Goal: Task Accomplishment & Management: Complete application form

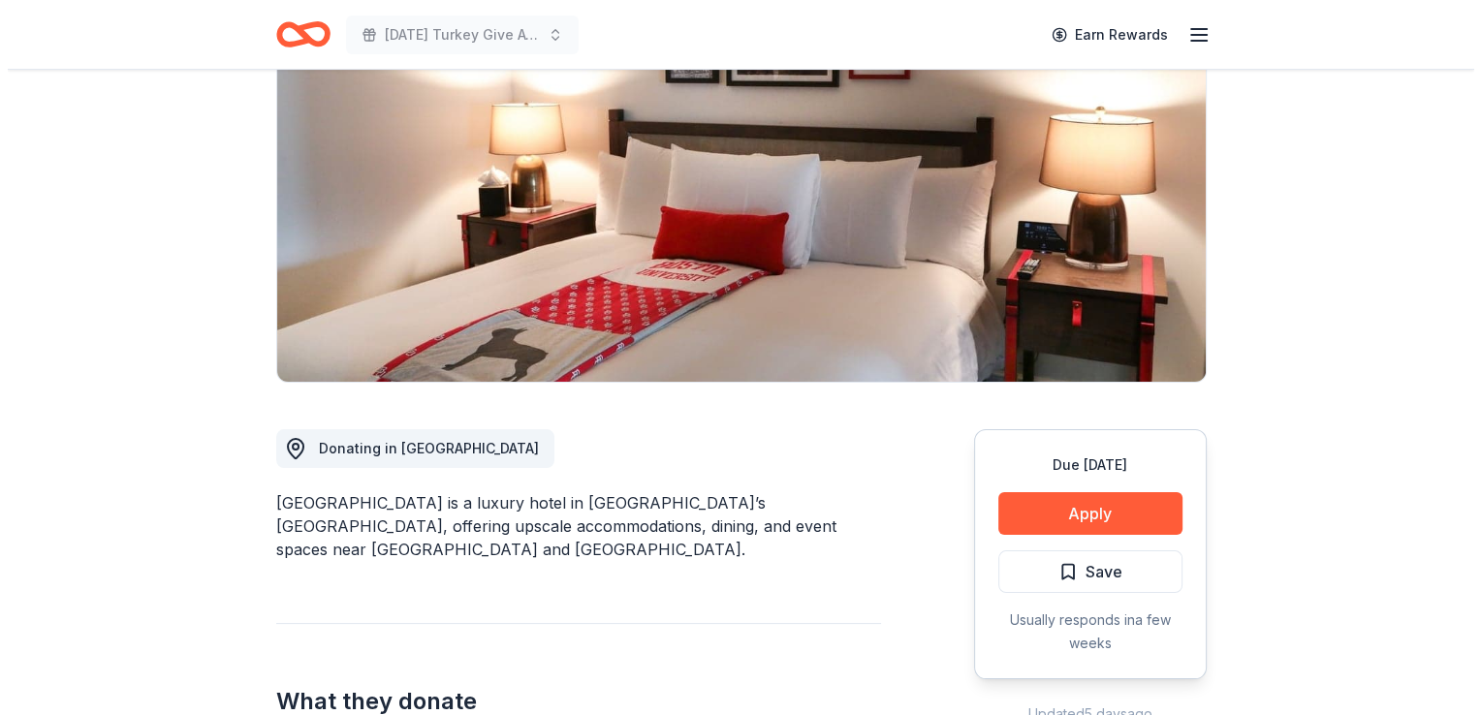
scroll to position [271, 0]
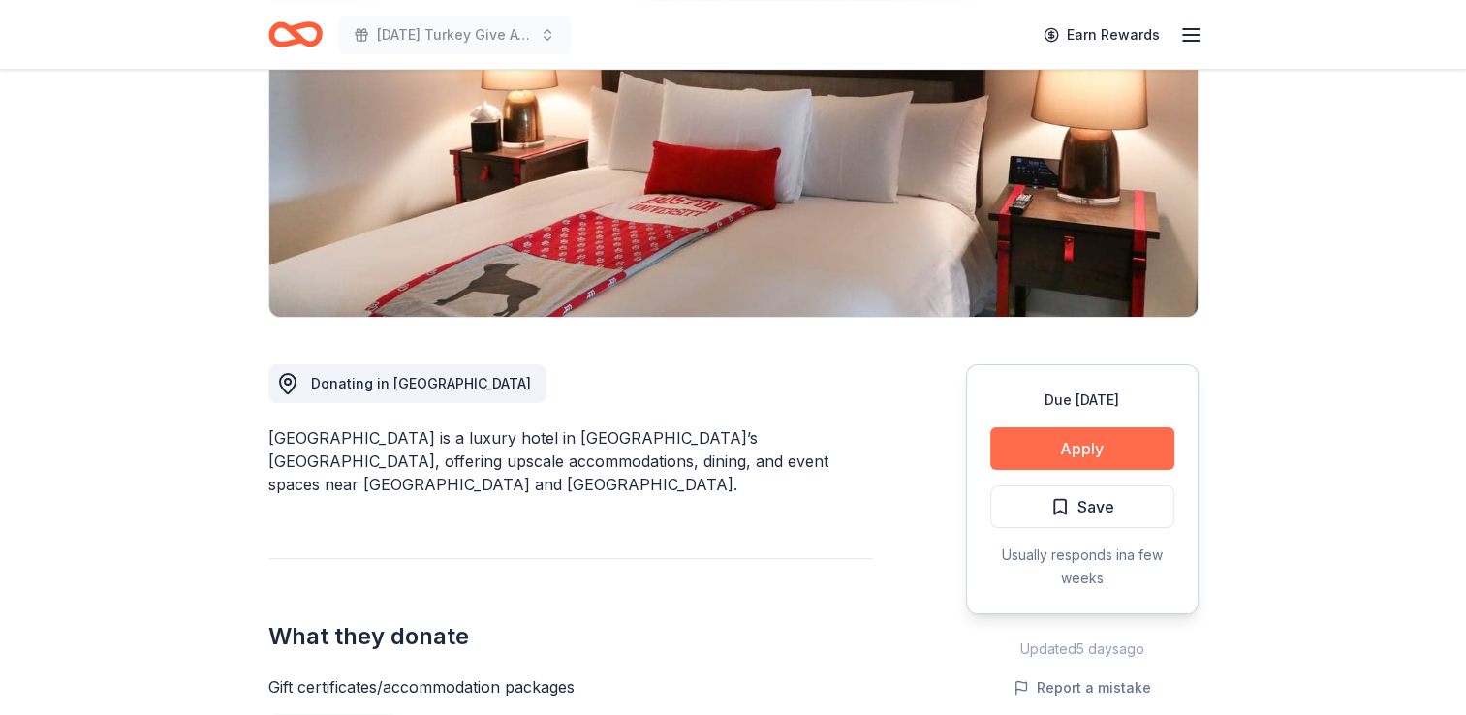
click at [1073, 439] on button "Apply" at bounding box center [1082, 448] width 184 height 43
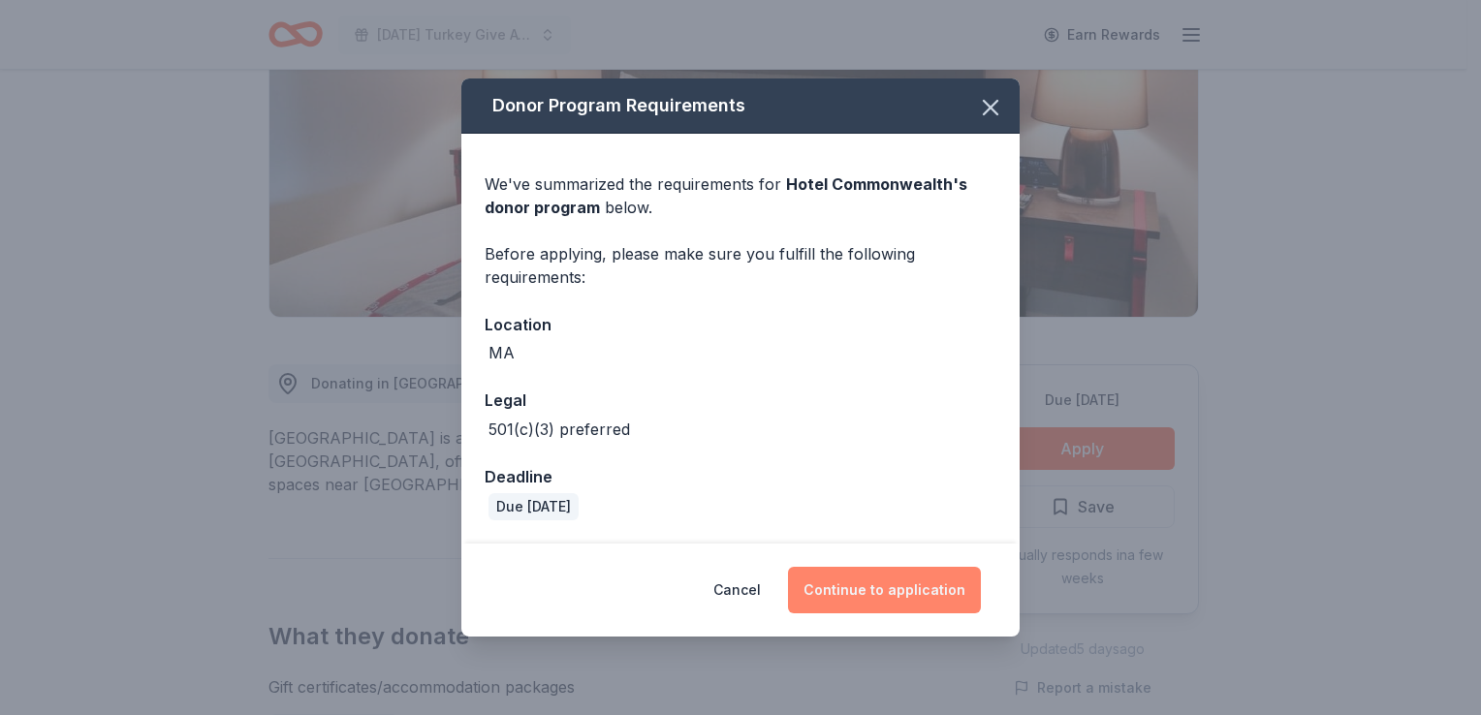
click at [888, 587] on button "Continue to application" at bounding box center [884, 590] width 193 height 47
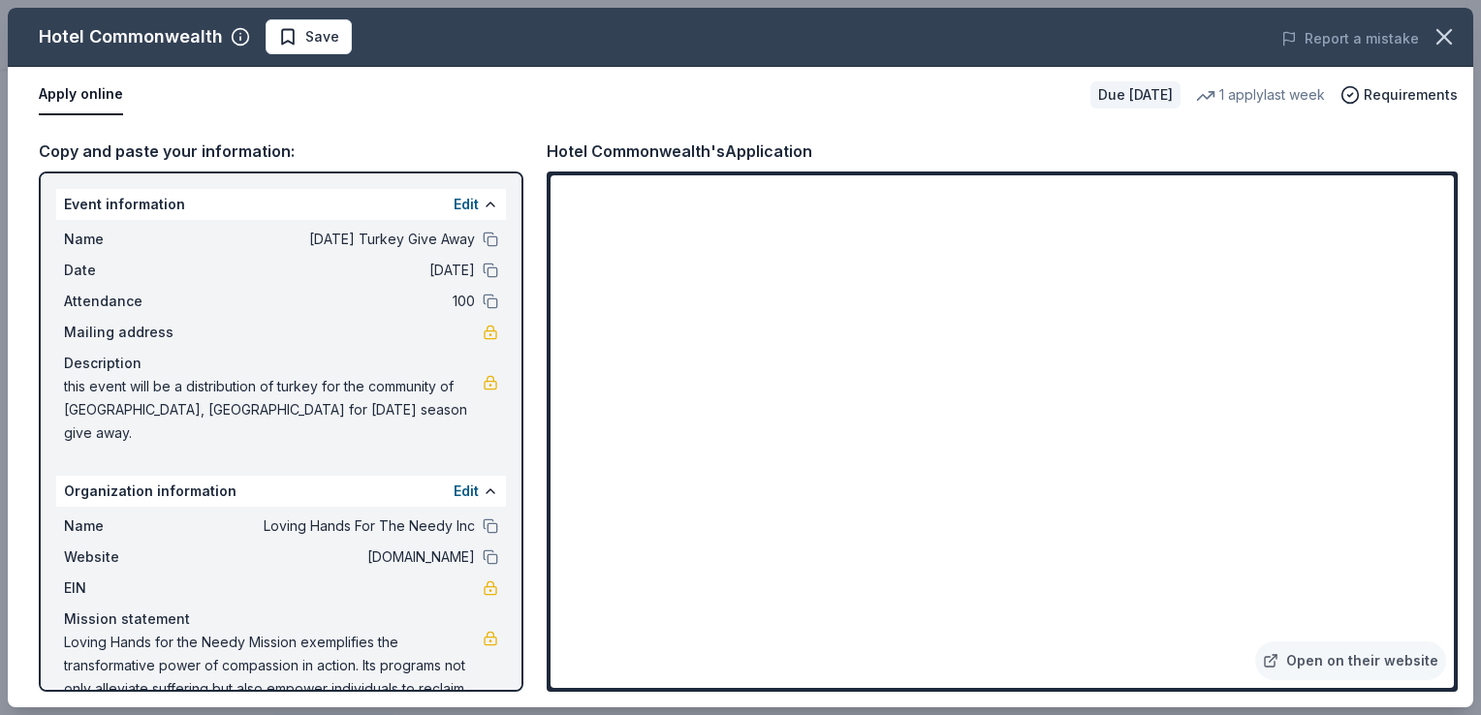
drag, startPoint x: 1452, startPoint y: 674, endPoint x: 1023, endPoint y: 105, distance: 713.4
click at [1023, 105] on div "Apply online" at bounding box center [557, 95] width 1036 height 41
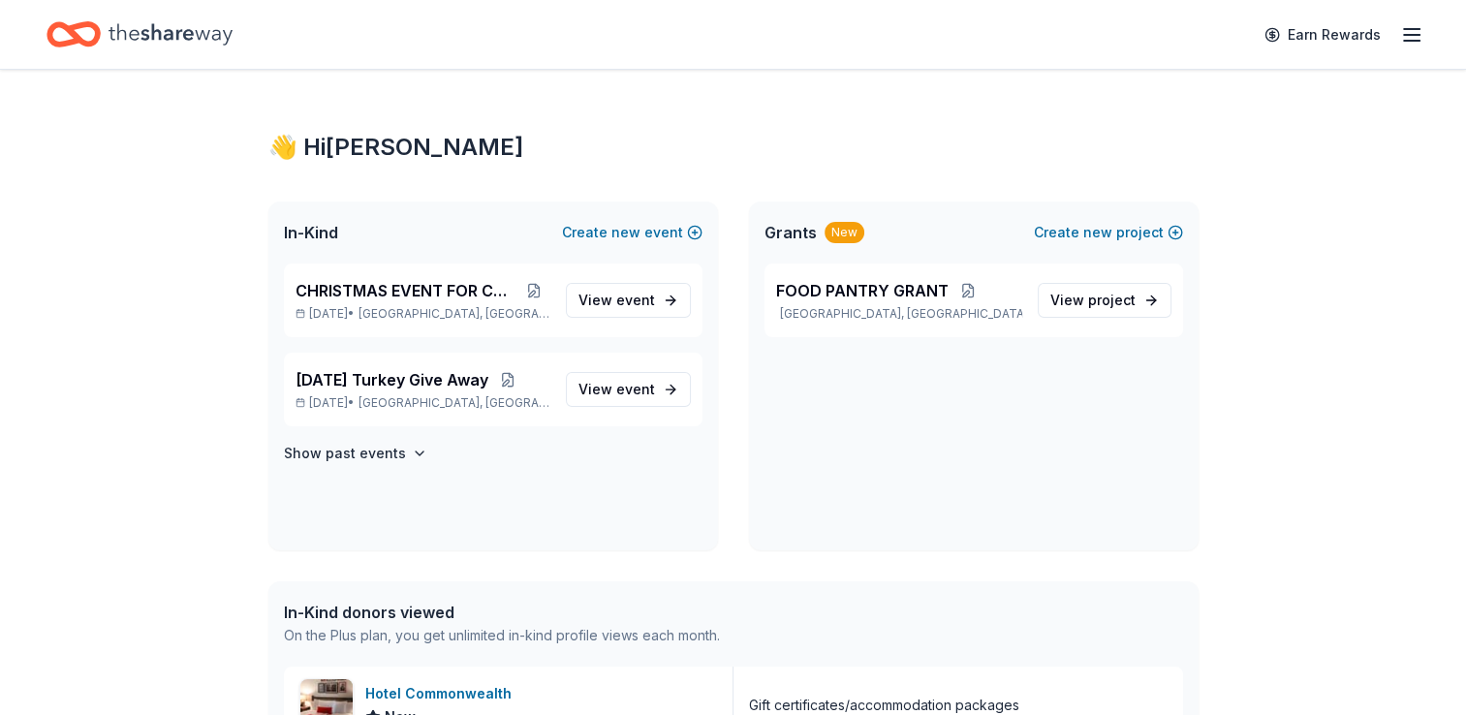
click at [1411, 33] on icon "button" at bounding box center [1411, 34] width 23 height 23
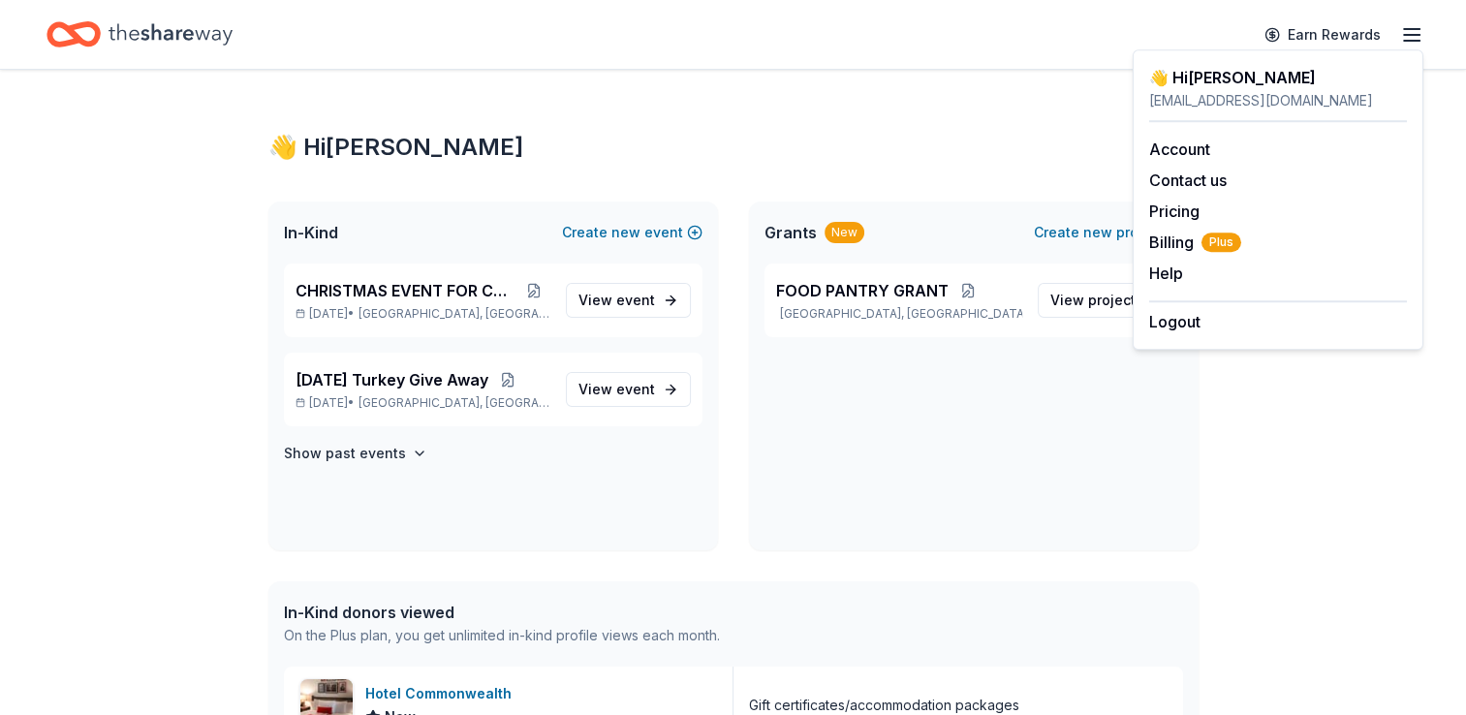
click at [1067, 42] on div "Earn Rewards" at bounding box center [733, 35] width 1373 height 46
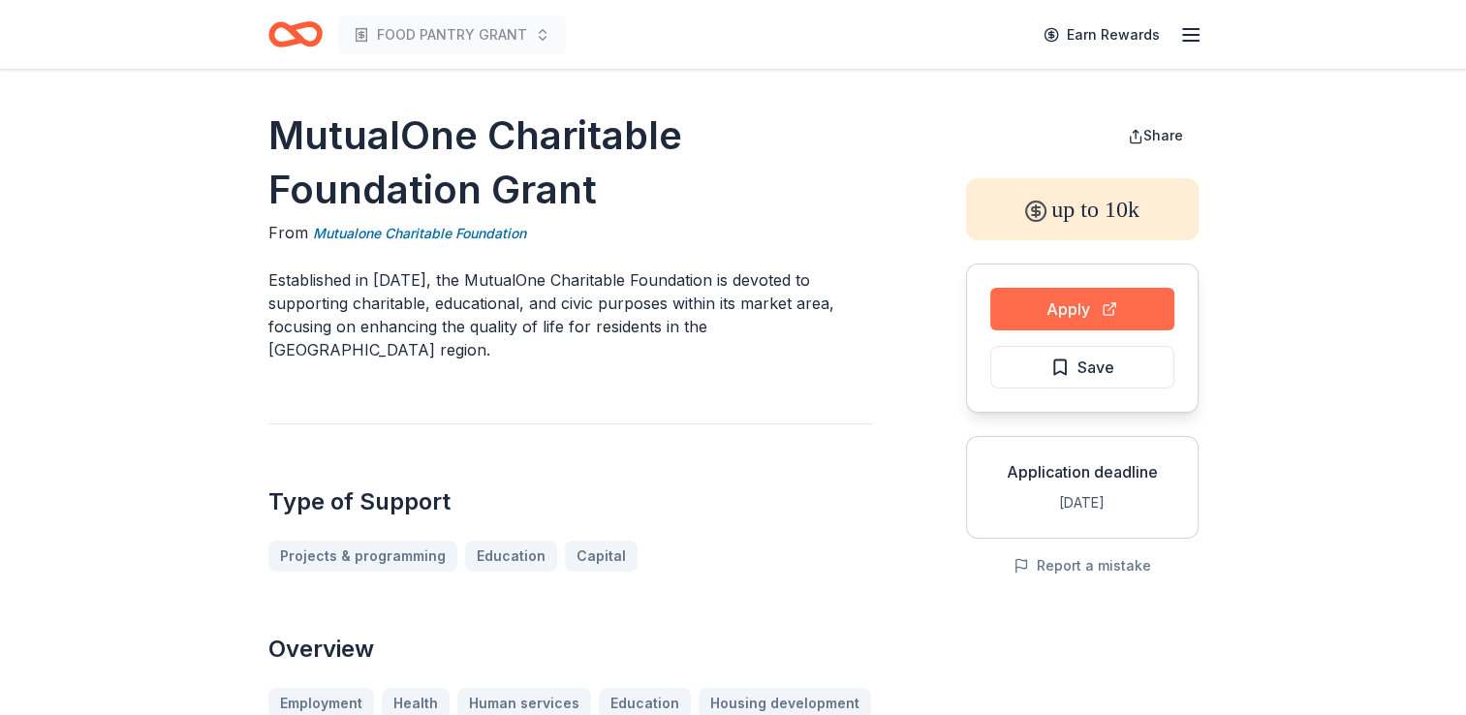
click at [1067, 298] on button "Apply" at bounding box center [1082, 309] width 184 height 43
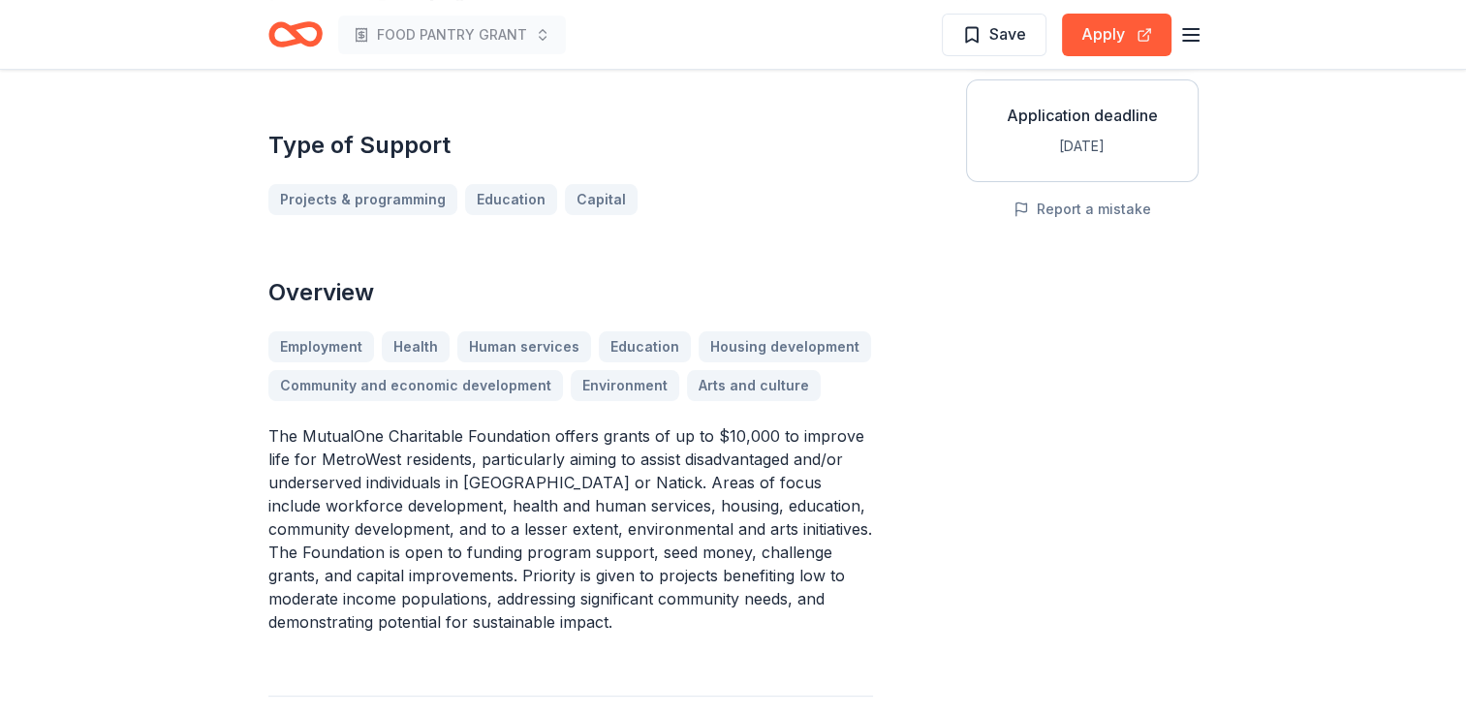
scroll to position [361, 0]
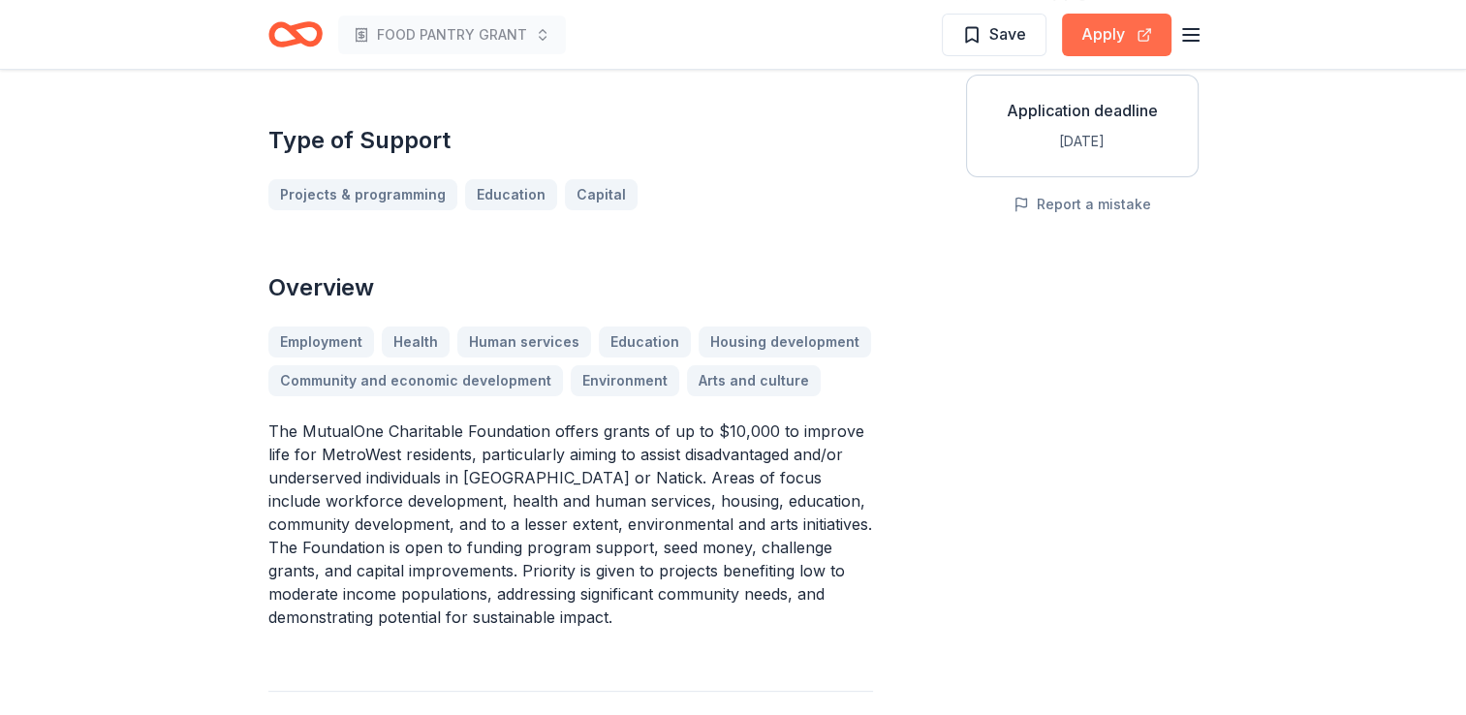
click at [1104, 37] on button "Apply" at bounding box center [1116, 35] width 109 height 43
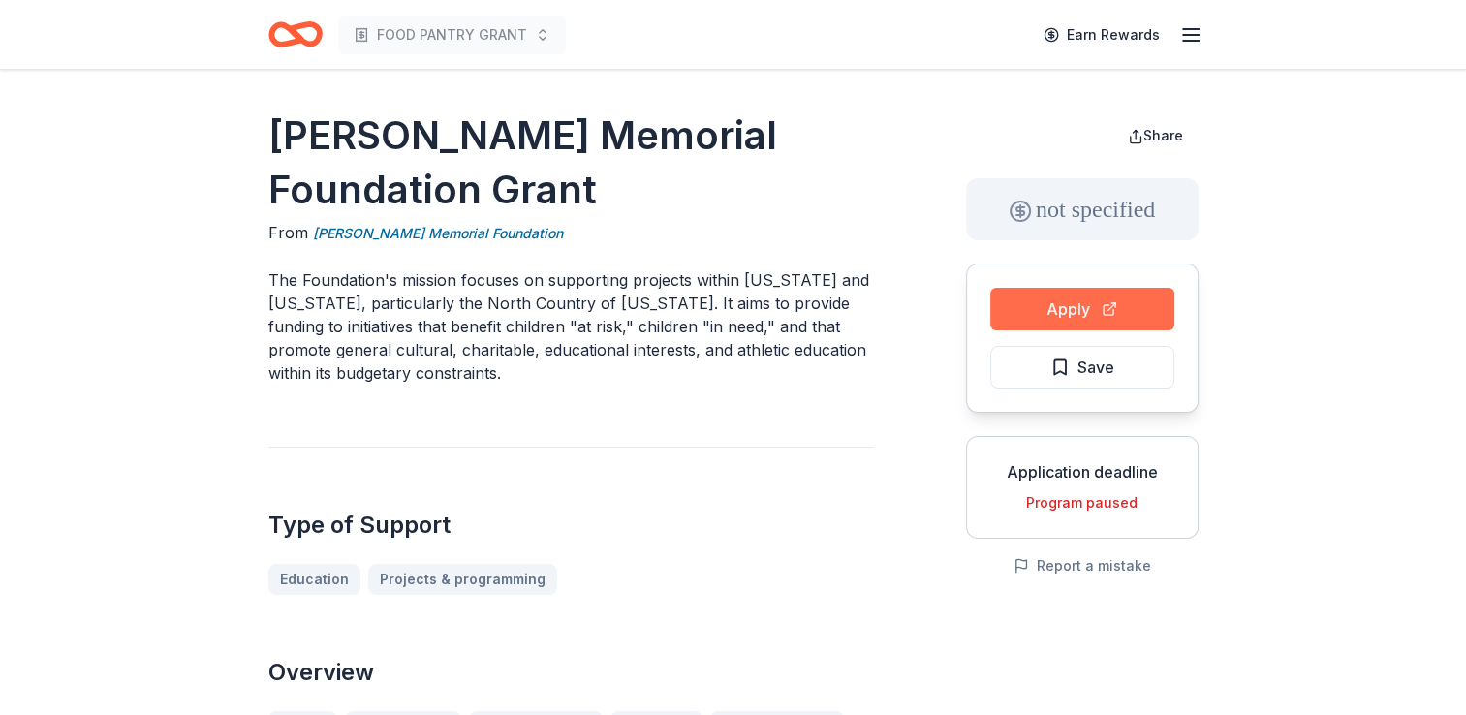
click at [1067, 303] on button "Apply" at bounding box center [1082, 309] width 184 height 43
